Goal: Book appointment/travel/reservation

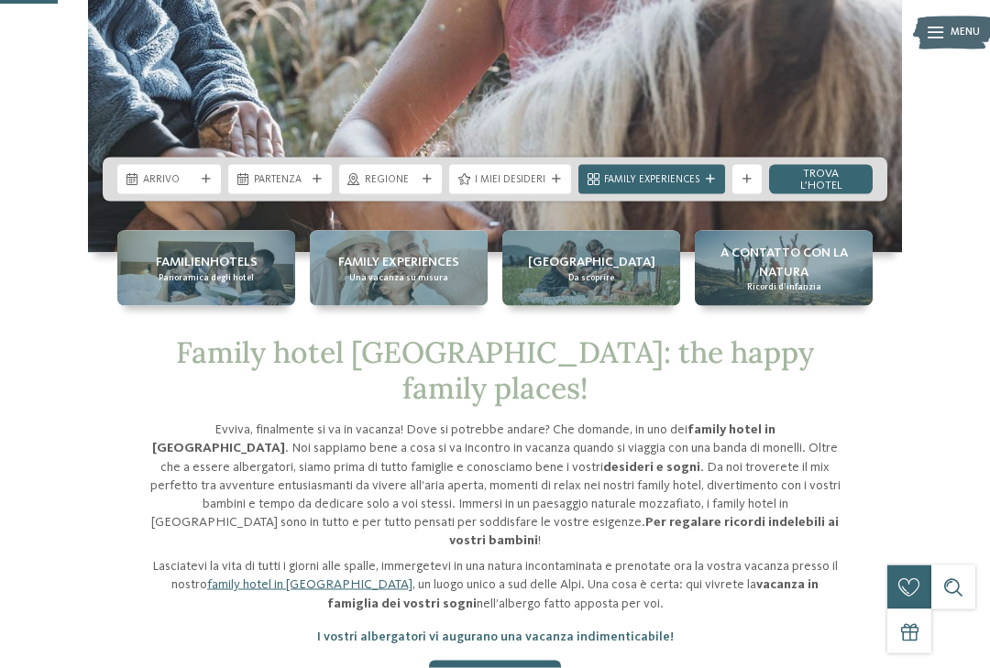
scroll to position [380, 0]
click at [132, 193] on div "Arrivo" at bounding box center [169, 178] width 104 height 29
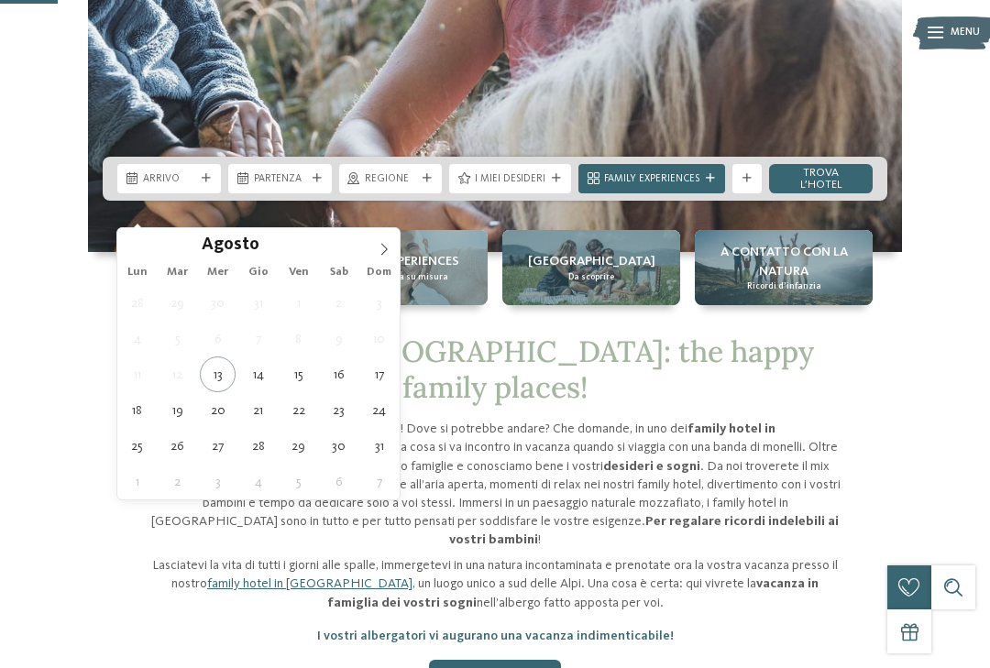
click at [385, 255] on icon at bounding box center [384, 249] width 13 height 13
type div "[DATE]"
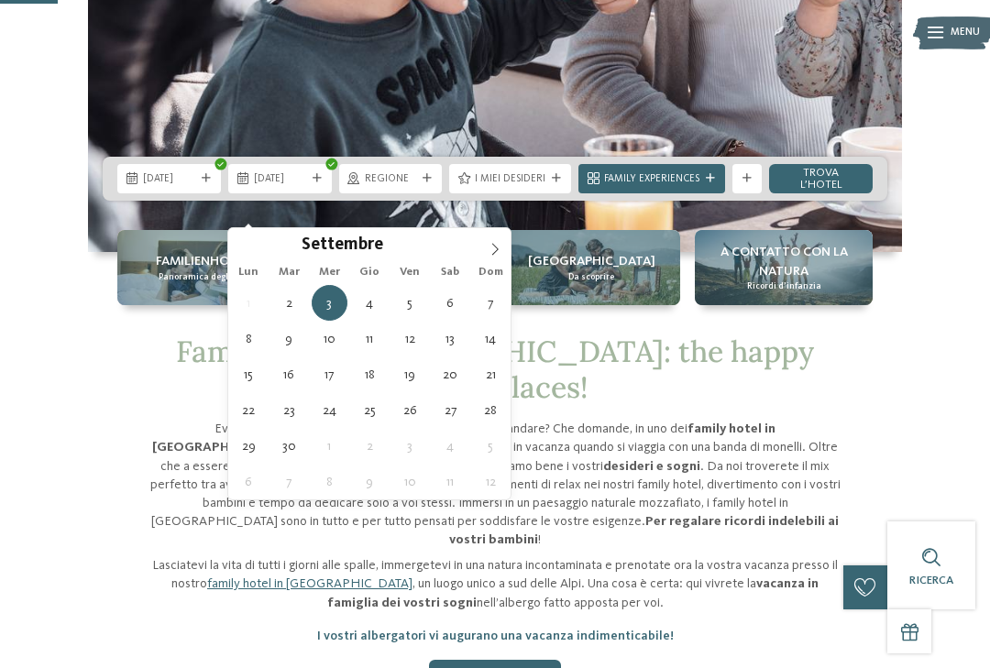
type div "[DATE]"
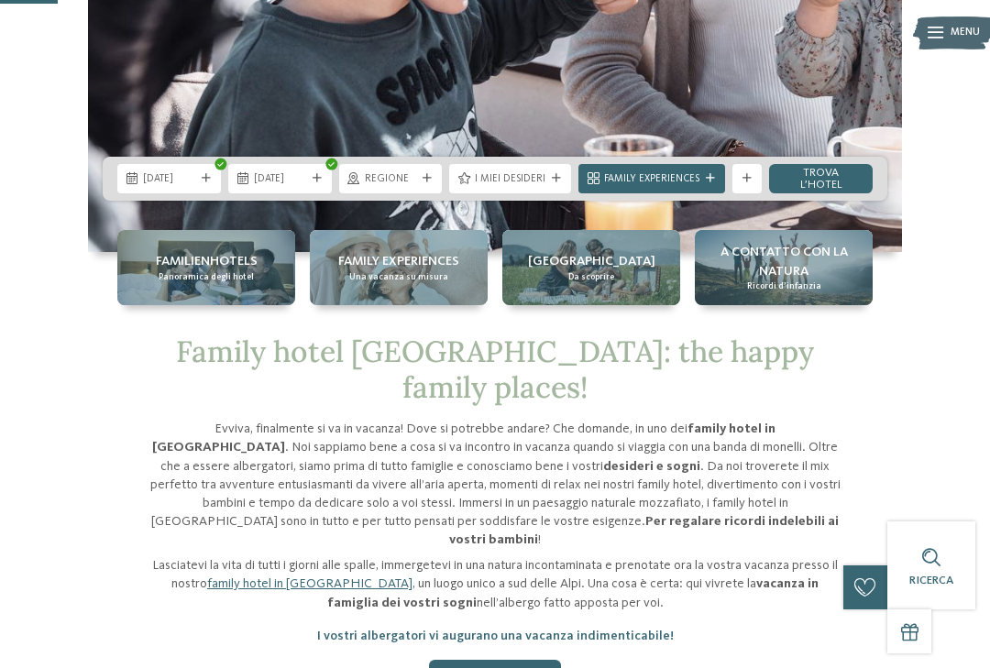
click at [426, 183] on icon at bounding box center [427, 178] width 9 height 9
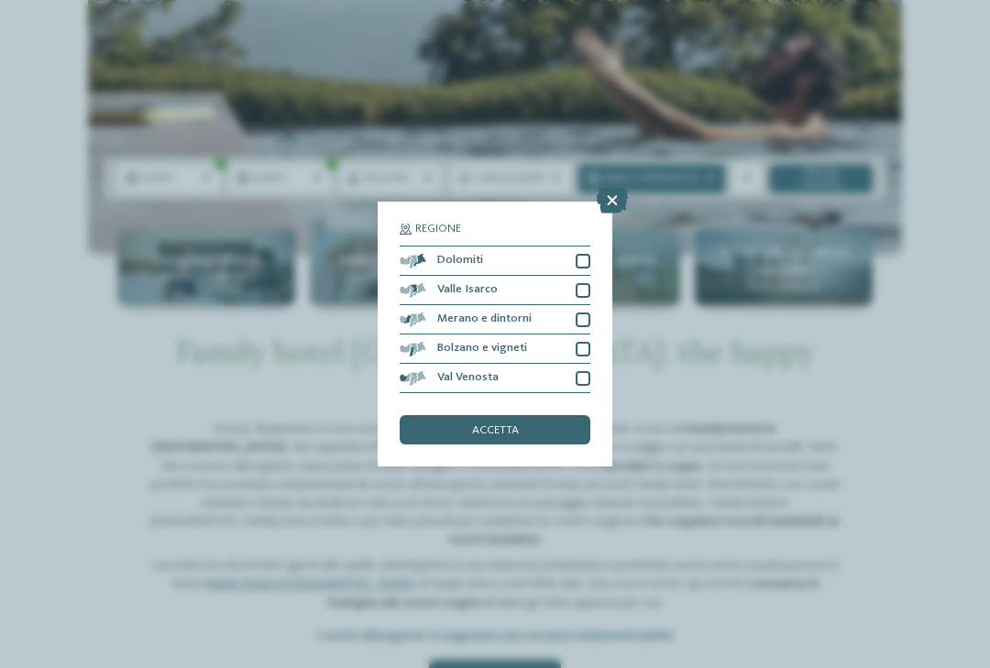
click at [558, 415] on div "accetta" at bounding box center [495, 429] width 191 height 29
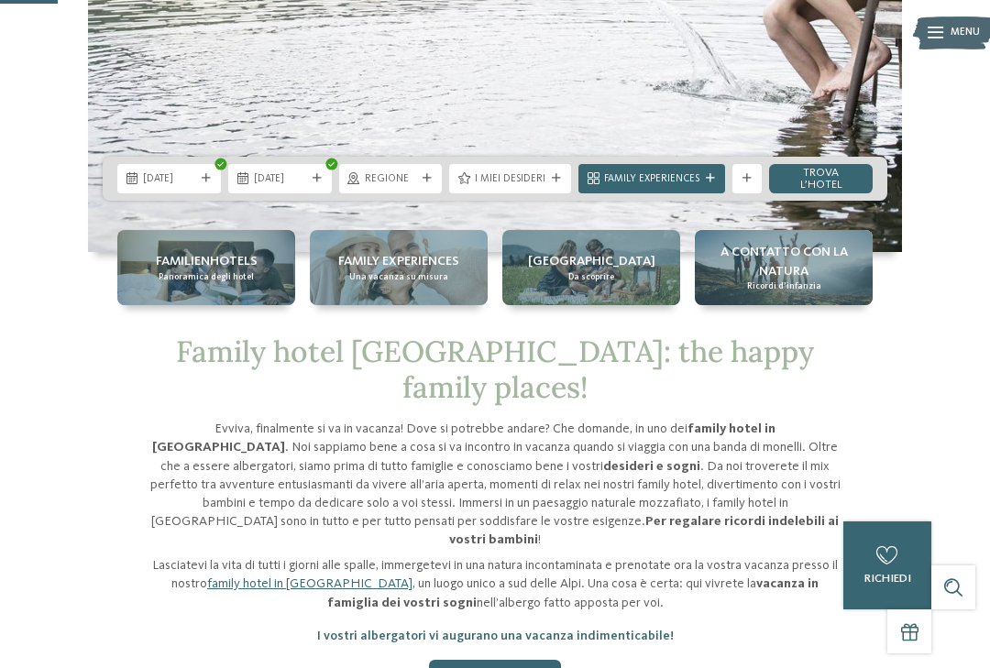
click at [548, 186] on div "I miei desideri" at bounding box center [510, 179] width 78 height 16
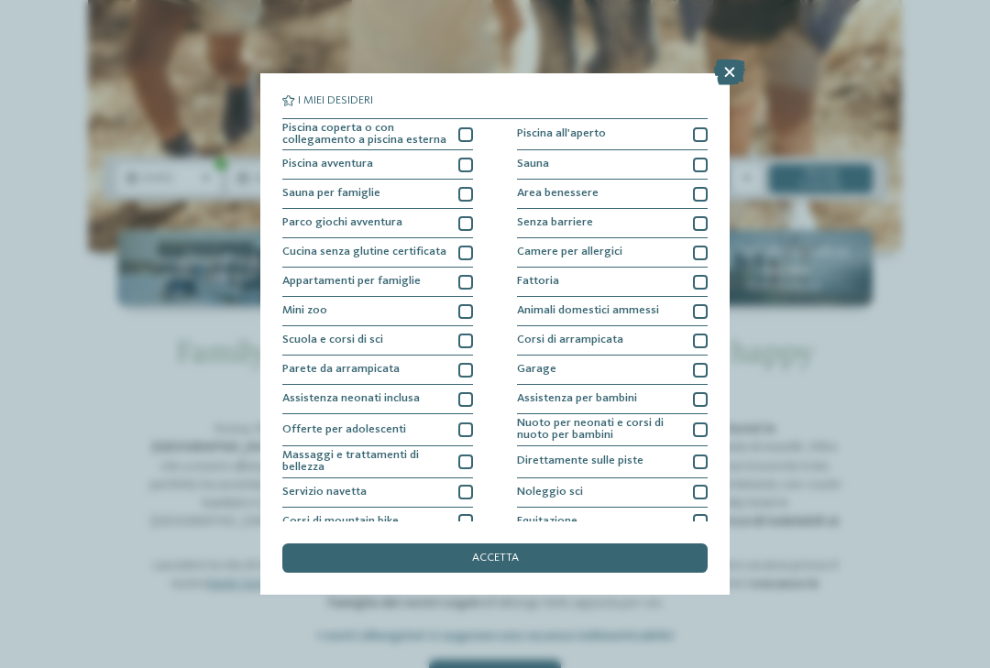
click at [463, 131] on div at bounding box center [465, 134] width 15 height 15
click at [461, 216] on div at bounding box center [465, 223] width 15 height 15
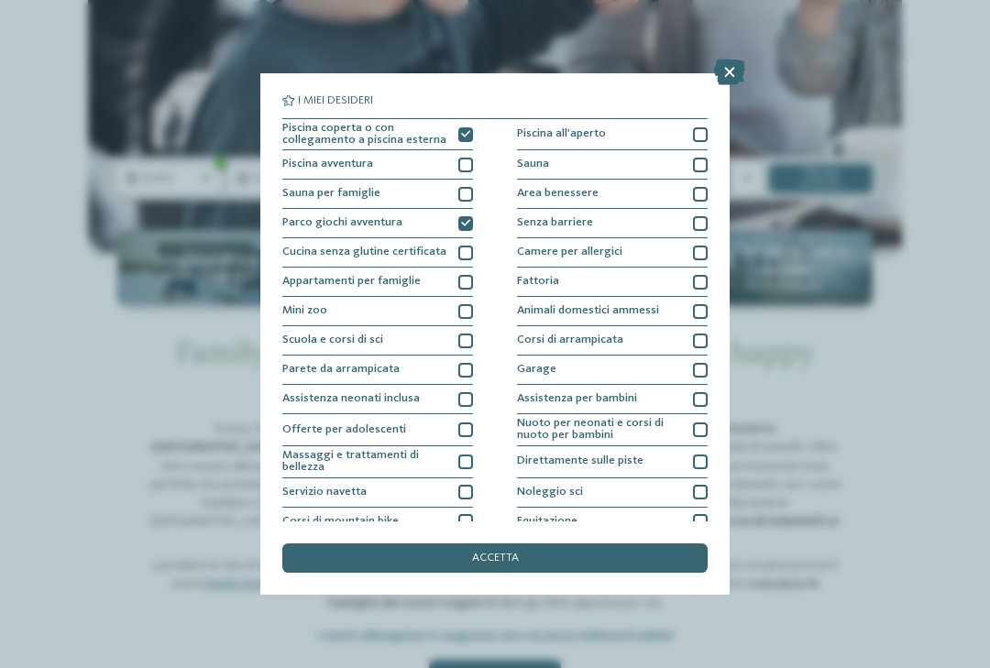
click at [567, 544] on div "accetta" at bounding box center [494, 558] width 425 height 29
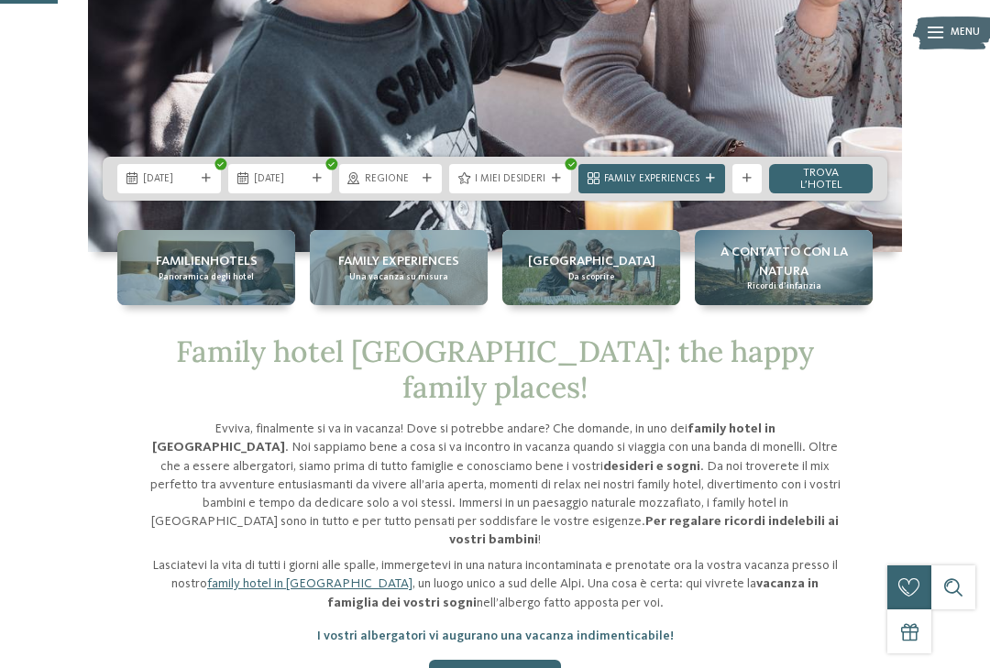
click at [709, 183] on icon at bounding box center [710, 178] width 9 height 9
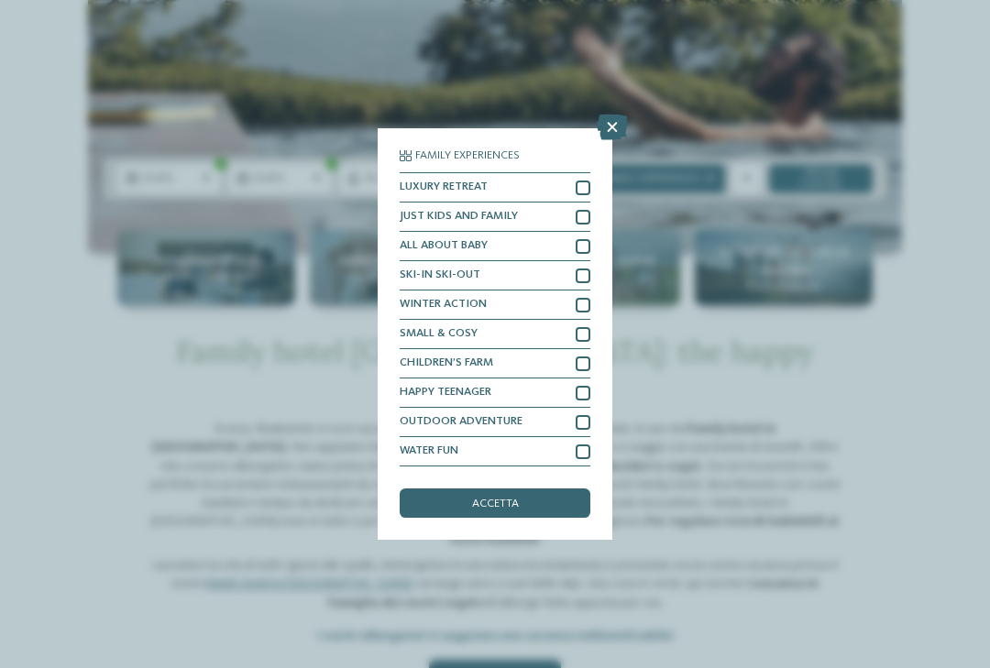
click at [553, 489] on div "accetta" at bounding box center [495, 503] width 191 height 29
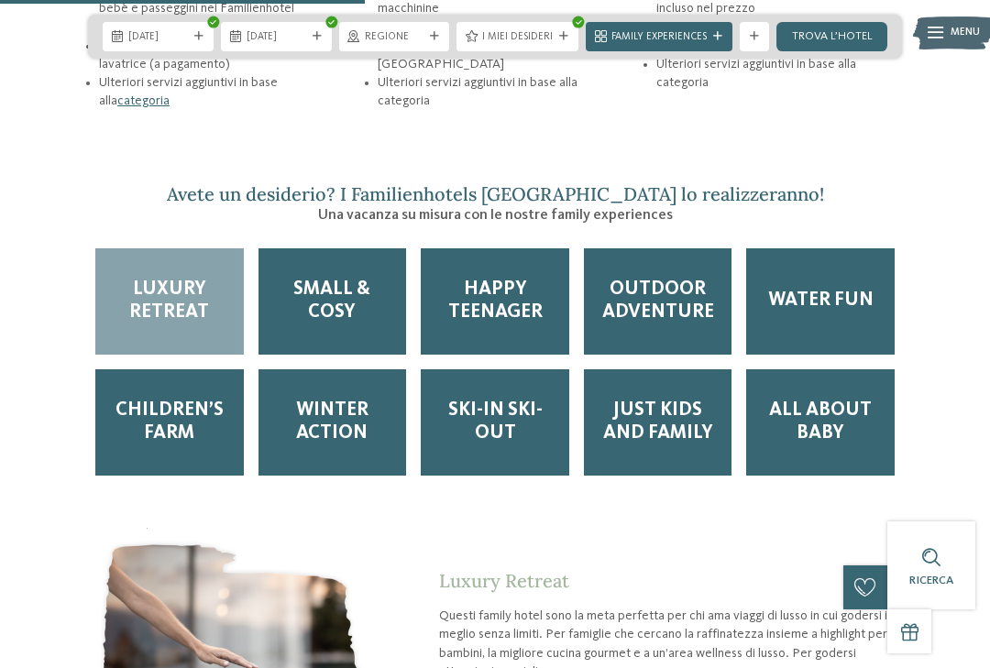
scroll to position [2386, 0]
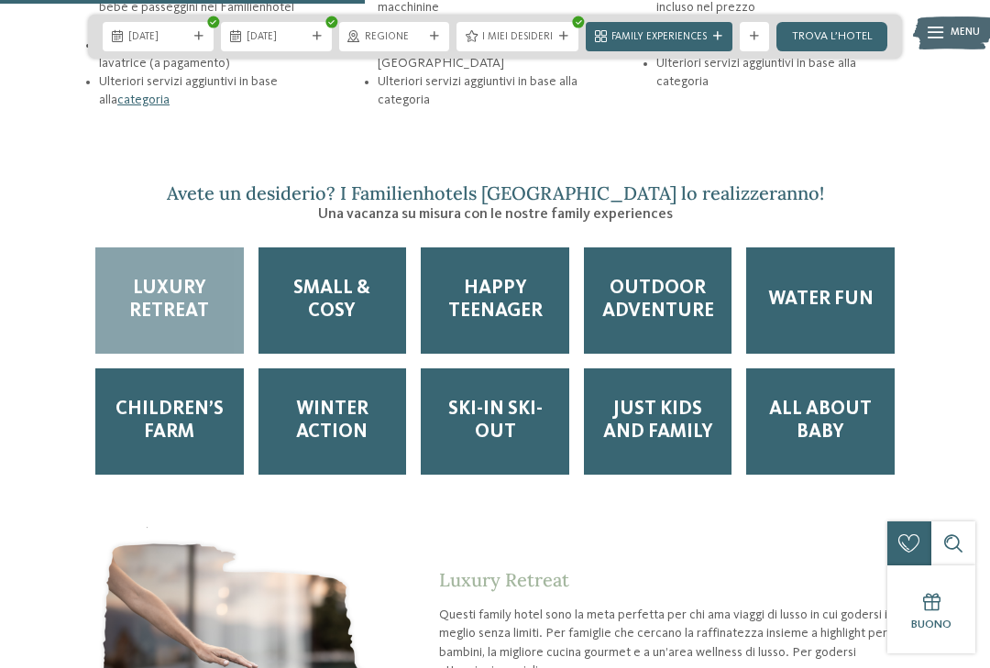
click at [522, 278] on span "Happy teenager" at bounding box center [494, 301] width 119 height 46
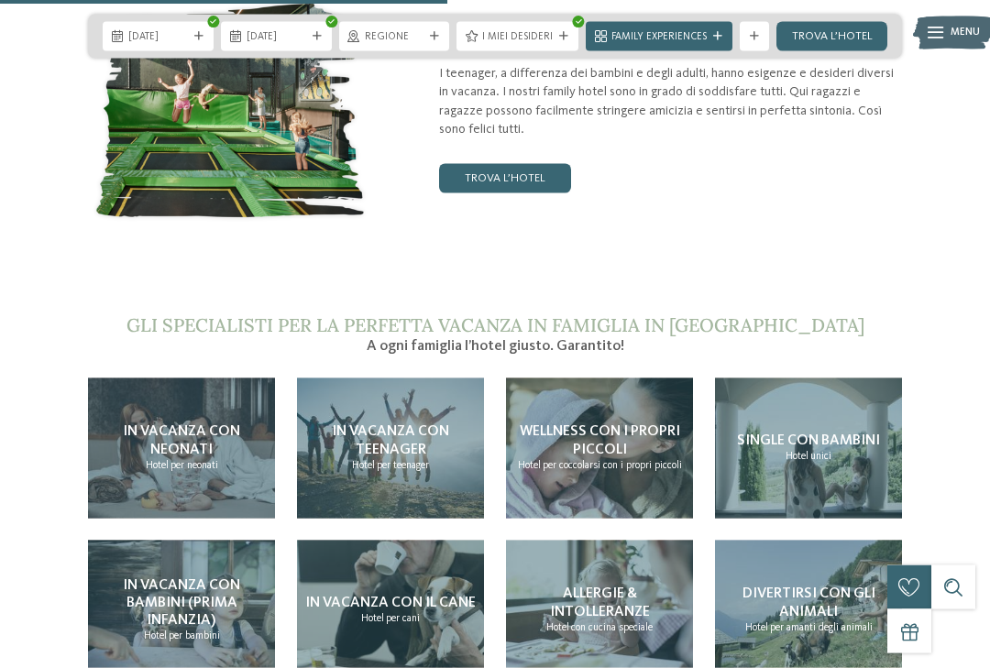
scroll to position [2911, 0]
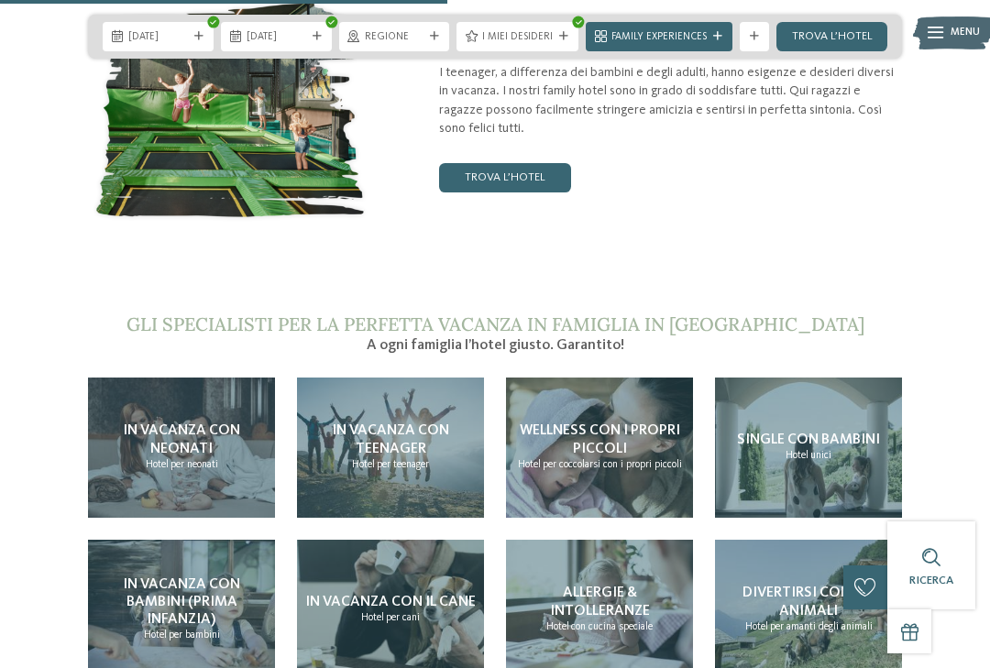
click at [520, 163] on link "trova l’hotel" at bounding box center [505, 177] width 132 height 29
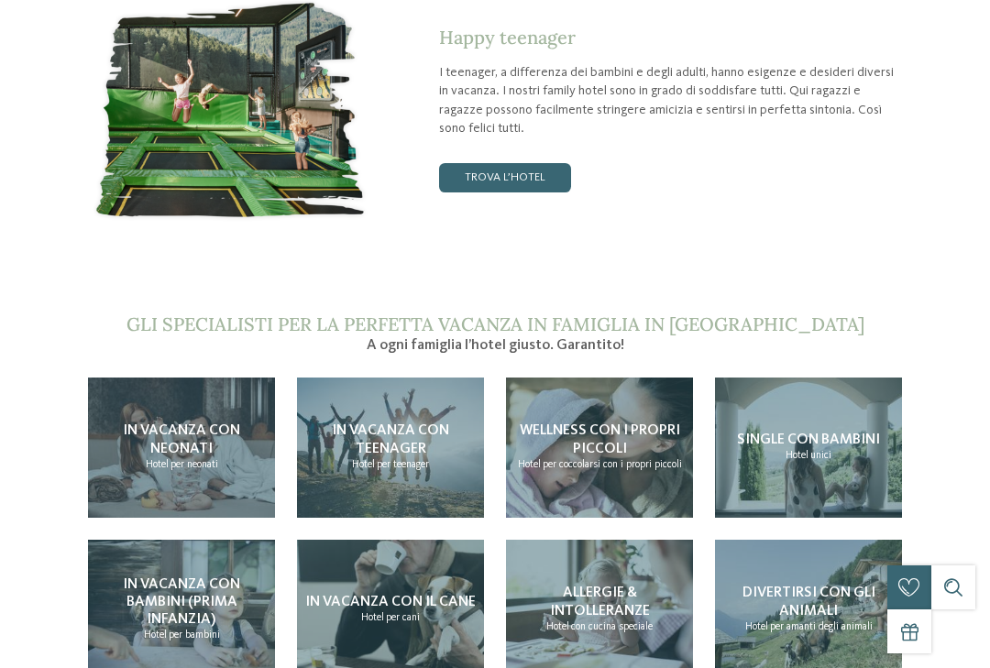
scroll to position [0, 0]
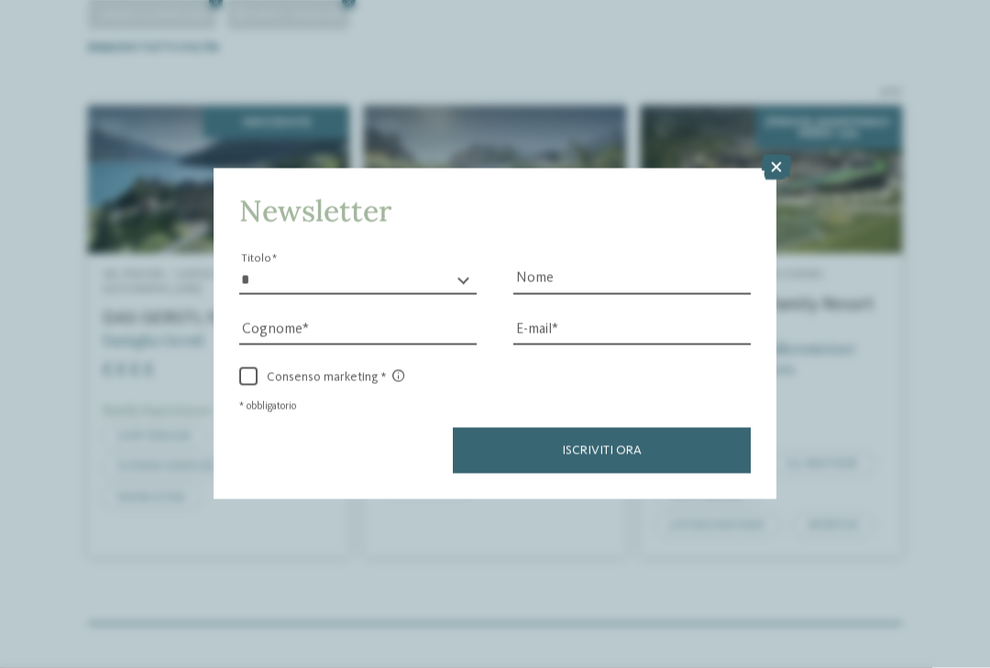
scroll to position [451, 0]
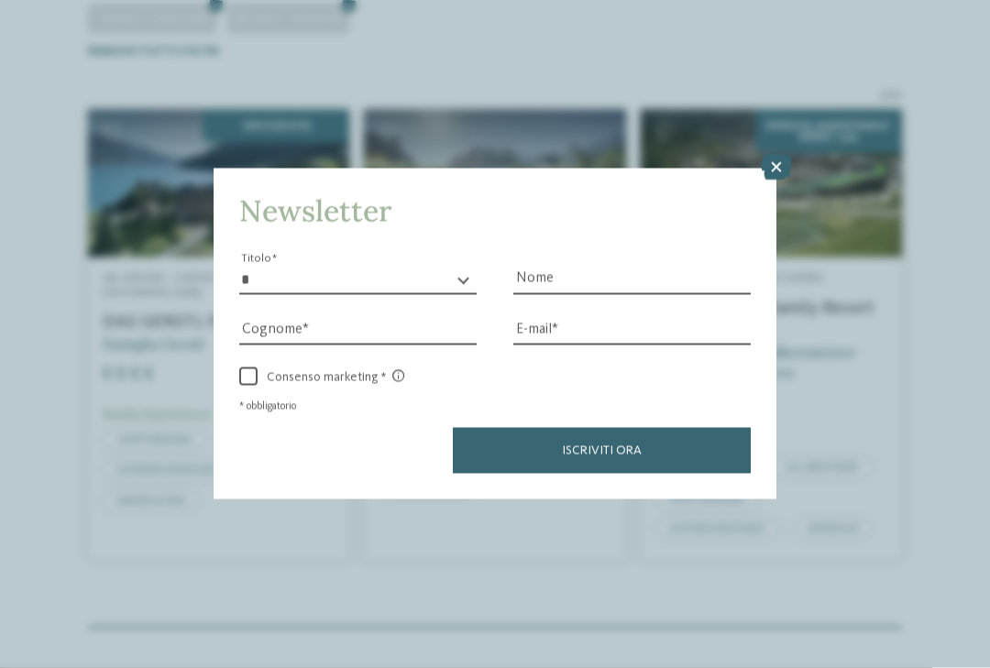
click at [776, 155] on icon at bounding box center [776, 168] width 31 height 26
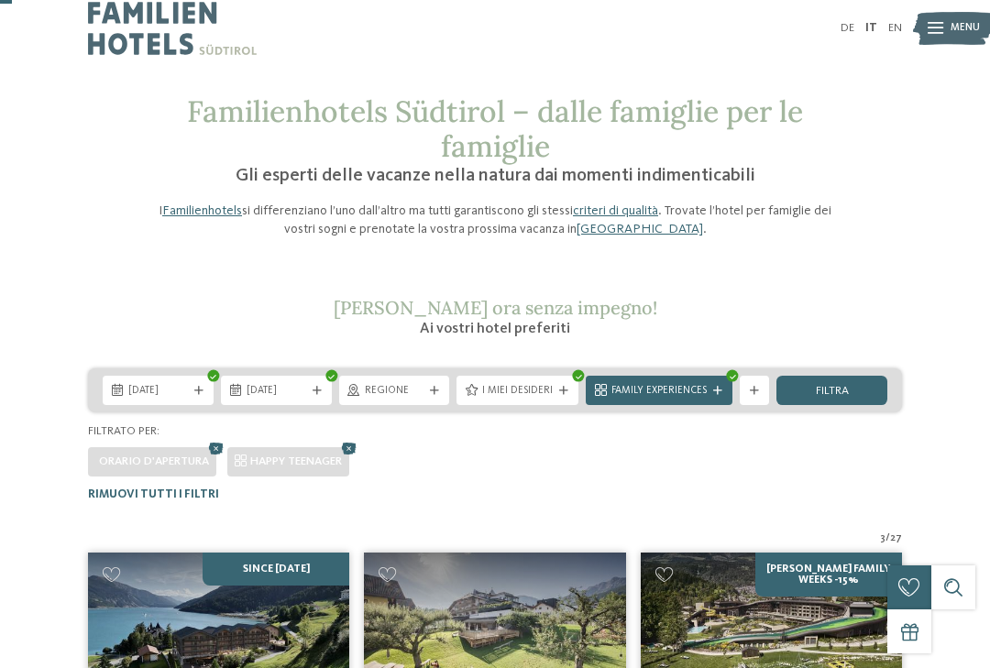
scroll to position [0, 0]
